Goal: Book appointment/travel/reservation

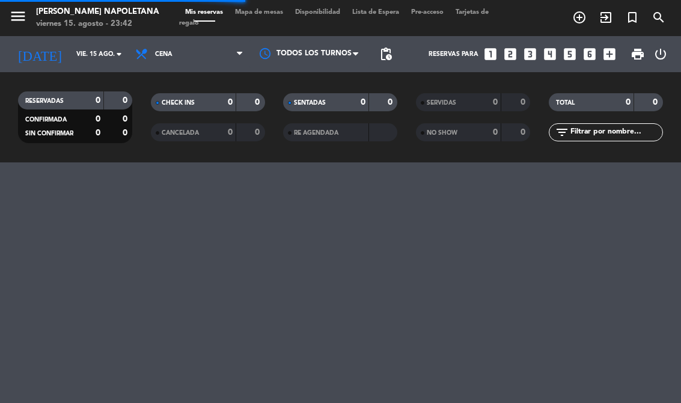
select select "es"
select select "dinner"
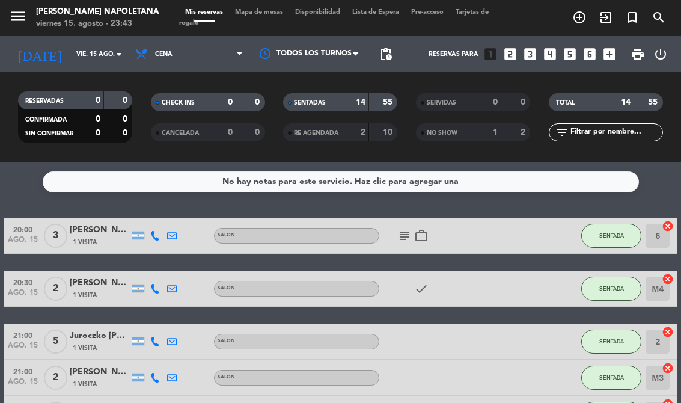
click at [103, 45] on input "vie. 15 ago." at bounding box center [114, 54] width 88 height 19
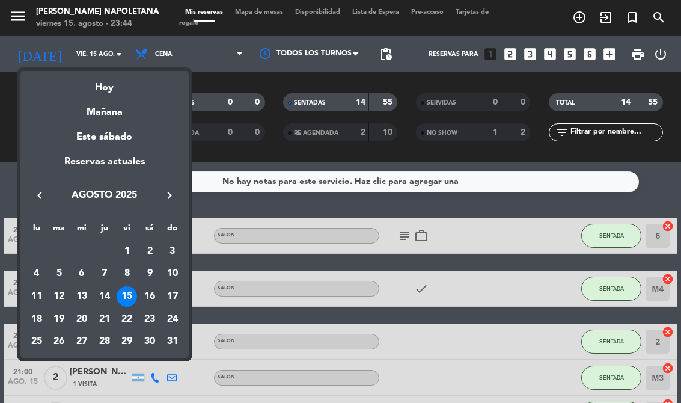
click at [112, 118] on div "Mañana" at bounding box center [104, 108] width 168 height 25
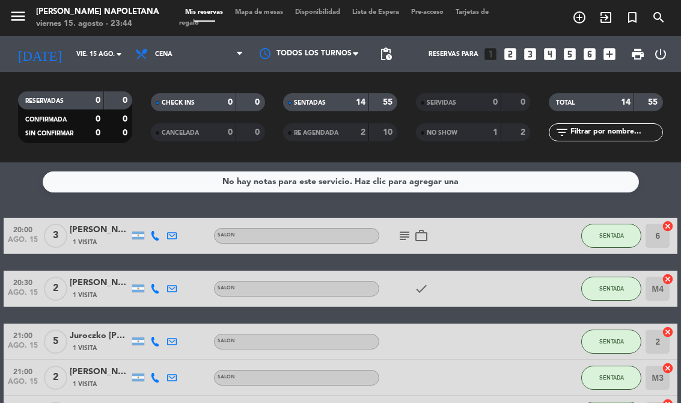
type input "sáb. 16 ago."
select select "dinner"
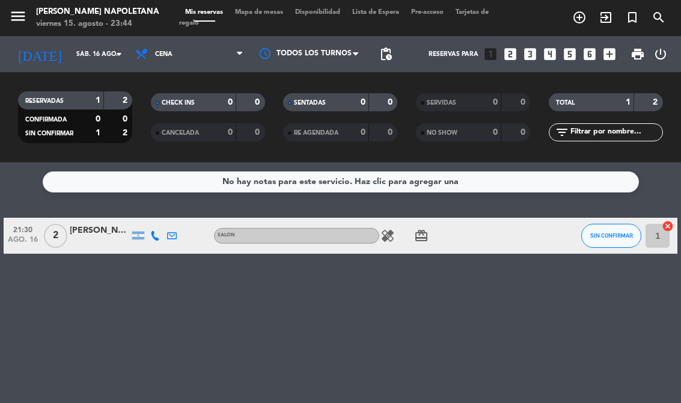
click at [390, 232] on icon "healing" at bounding box center [388, 236] width 14 height 14
click at [393, 227] on div "healing card_giftcard" at bounding box center [430, 235] width 101 height 35
click at [389, 229] on icon "healing" at bounding box center [388, 236] width 14 height 14
select select "dinner"
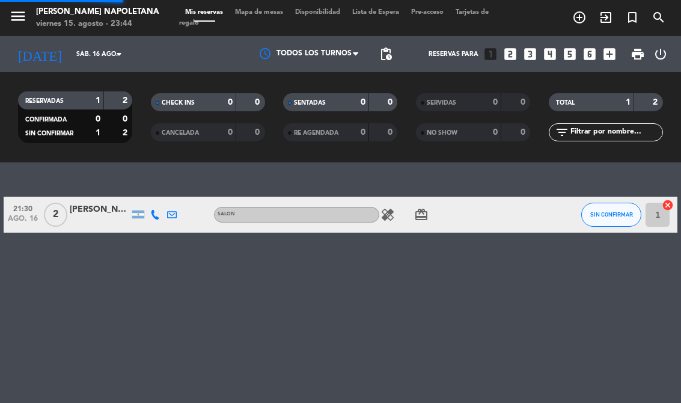
select select "dinner"
